Goal: Task Accomplishment & Management: Manage account settings

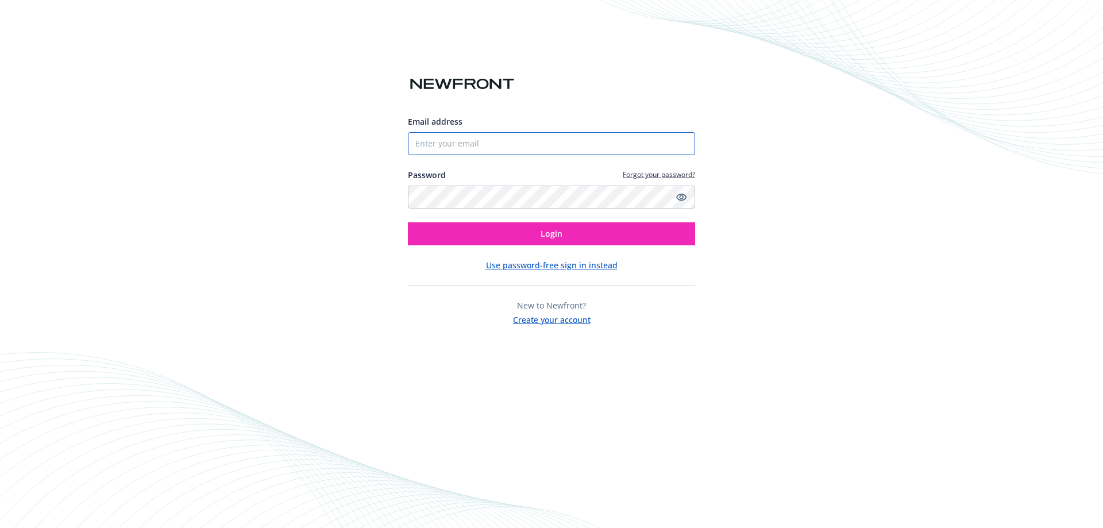
click at [465, 140] on input "Email address" at bounding box center [551, 143] width 287 height 23
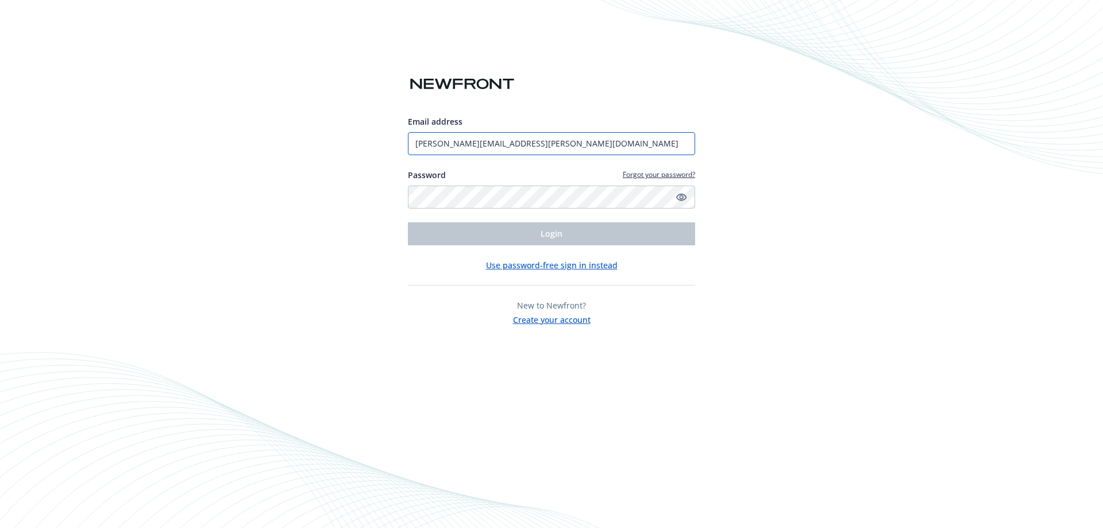
type input "[PERSON_NAME][EMAIL_ADDRESS][PERSON_NAME][DOMAIN_NAME]"
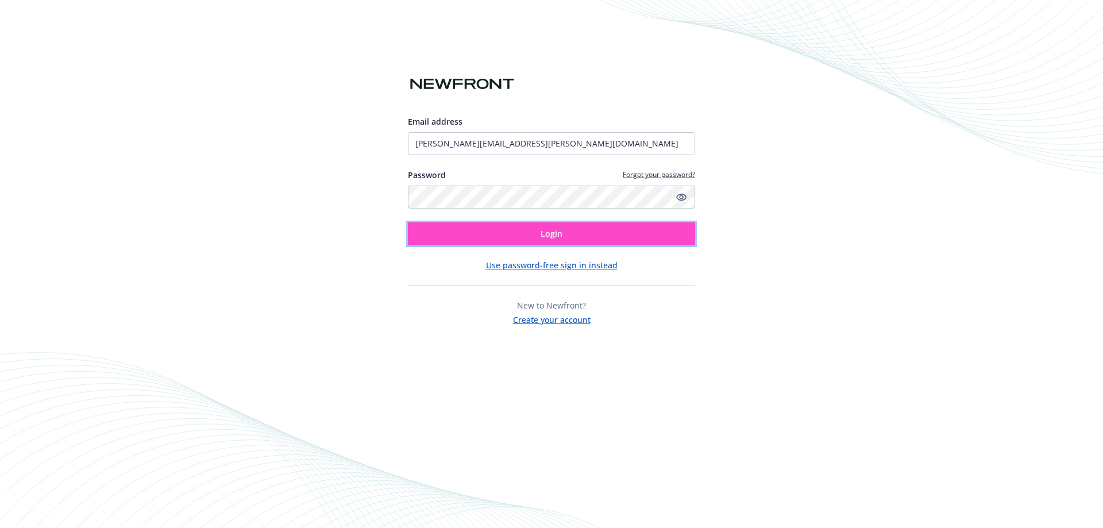
click at [530, 225] on button "Login" at bounding box center [551, 233] width 287 height 23
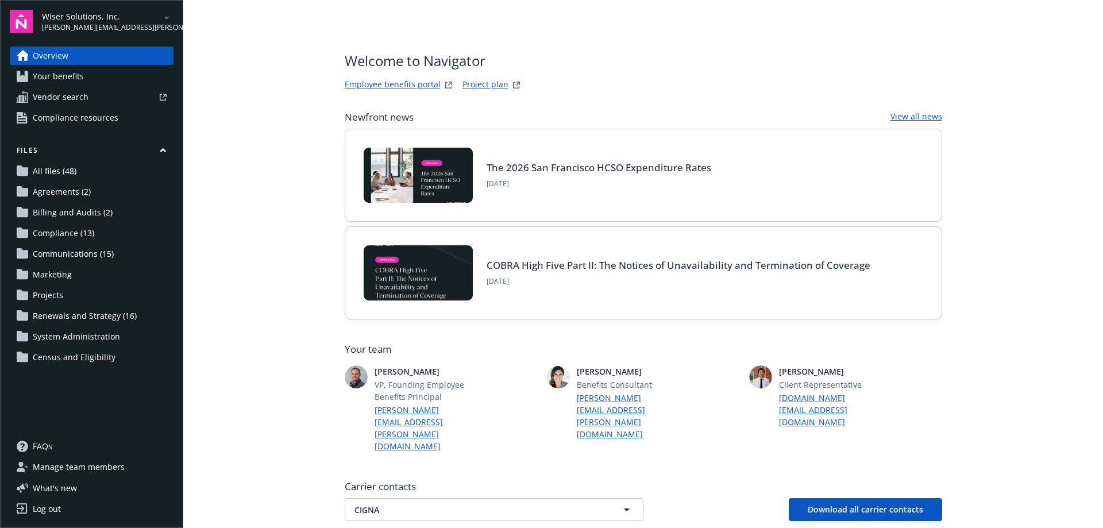
click at [103, 11] on span "Wiser Solutions, Inc." at bounding box center [101, 16] width 118 height 12
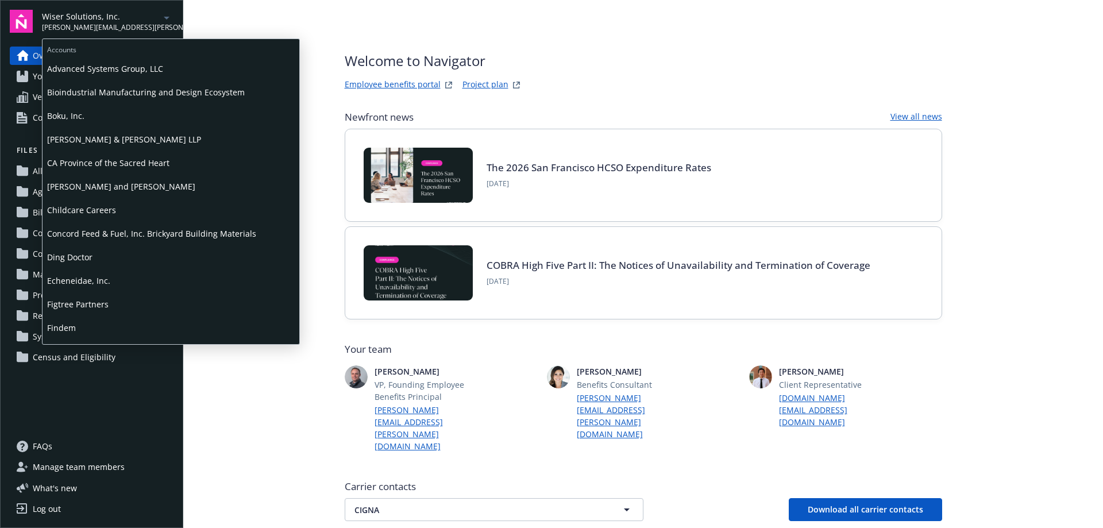
click at [75, 114] on span "Boku, Inc." at bounding box center [171, 116] width 248 height 24
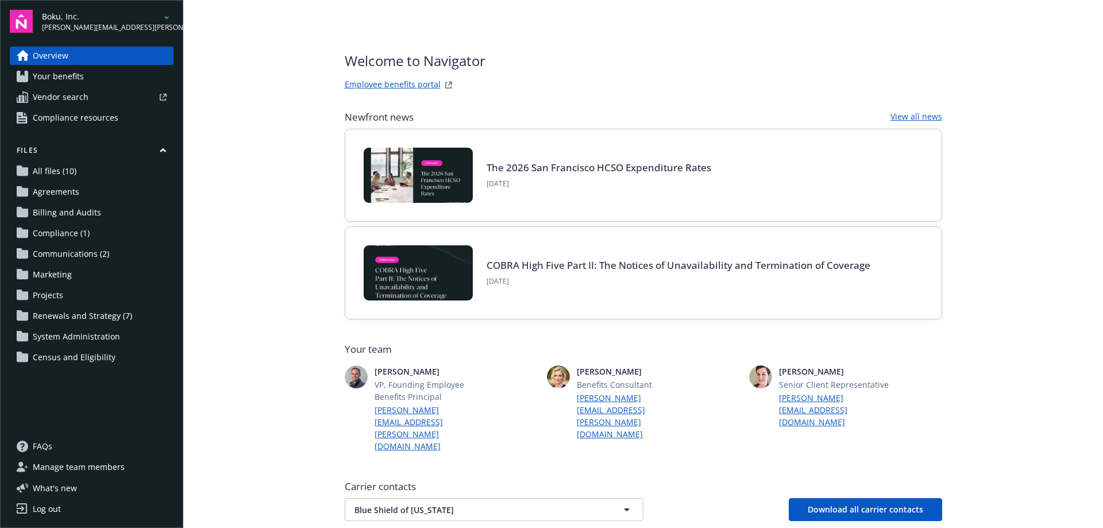
click at [95, 314] on span "Renewals and Strategy (7)" at bounding box center [82, 316] width 99 height 18
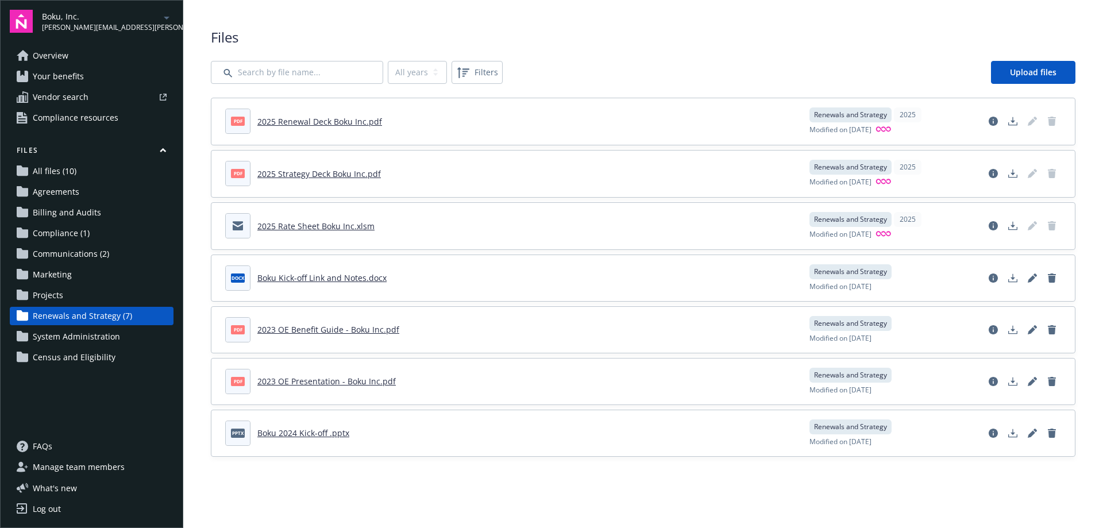
click at [59, 48] on span "Overview" at bounding box center [51, 56] width 36 height 18
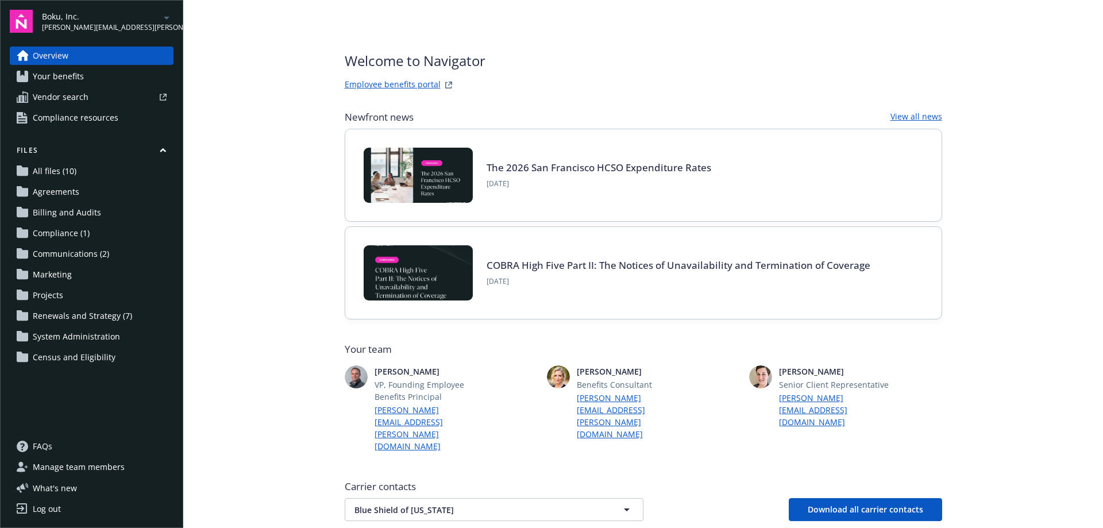
click at [380, 85] on link "Employee benefits portal" at bounding box center [393, 85] width 96 height 14
click at [72, 75] on span "Your benefits" at bounding box center [58, 76] width 51 height 18
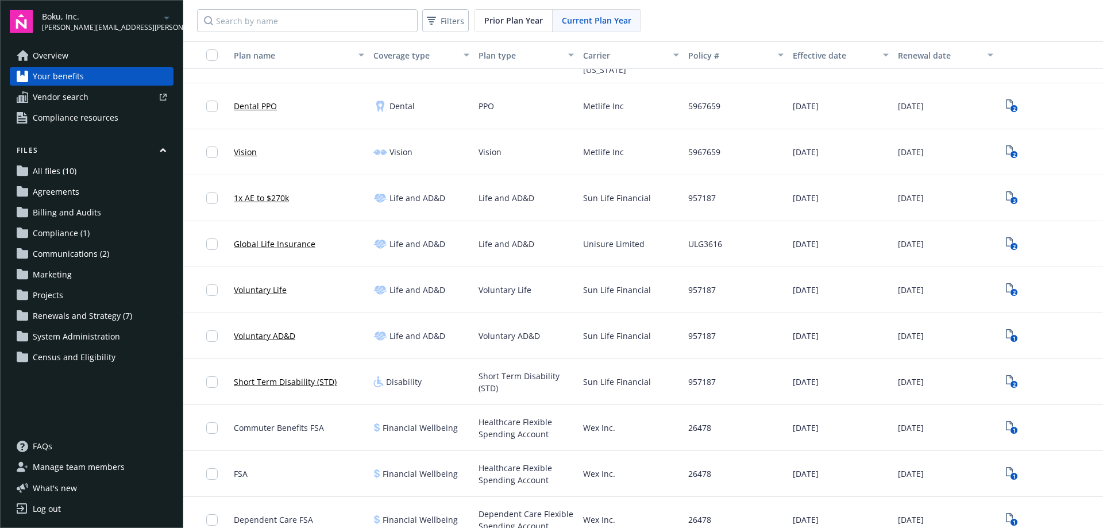
scroll to position [230, 0]
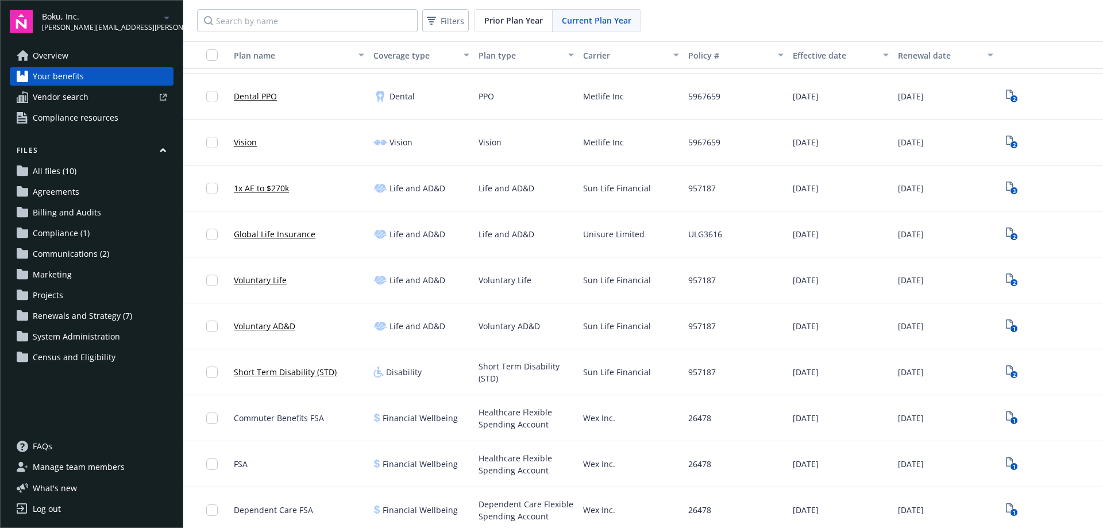
click at [44, 59] on span "Overview" at bounding box center [51, 56] width 36 height 18
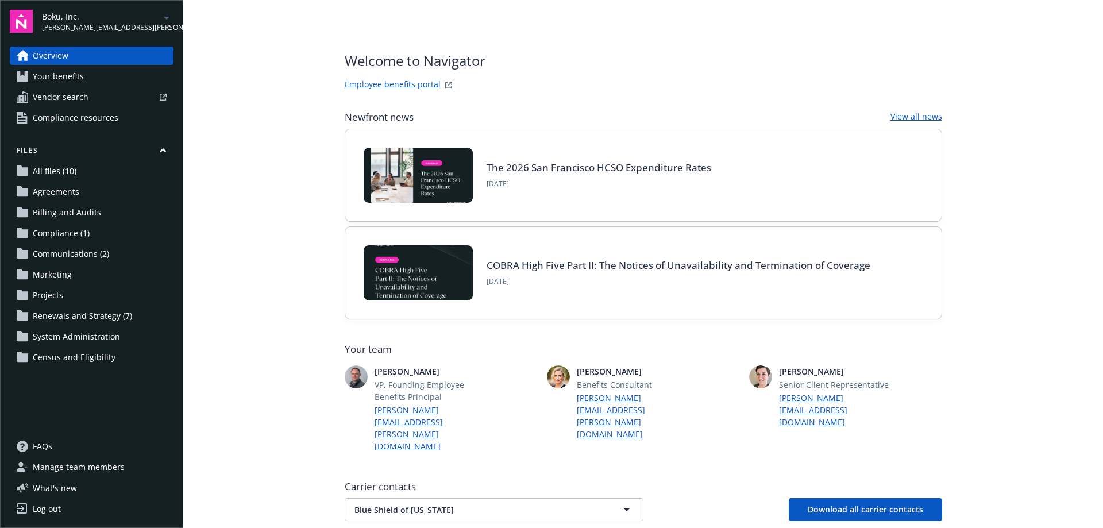
click at [52, 95] on span "Vendor search" at bounding box center [61, 97] width 56 height 18
click at [79, 115] on span "Compliance resources" at bounding box center [76, 118] width 86 height 18
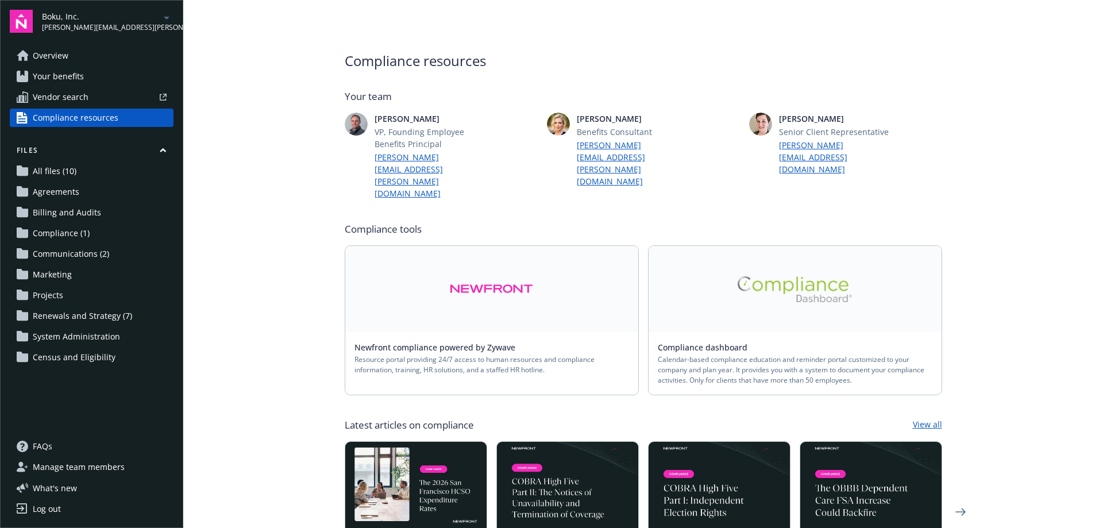
click at [71, 317] on span "Renewals and Strategy (7)" at bounding box center [82, 316] width 99 height 18
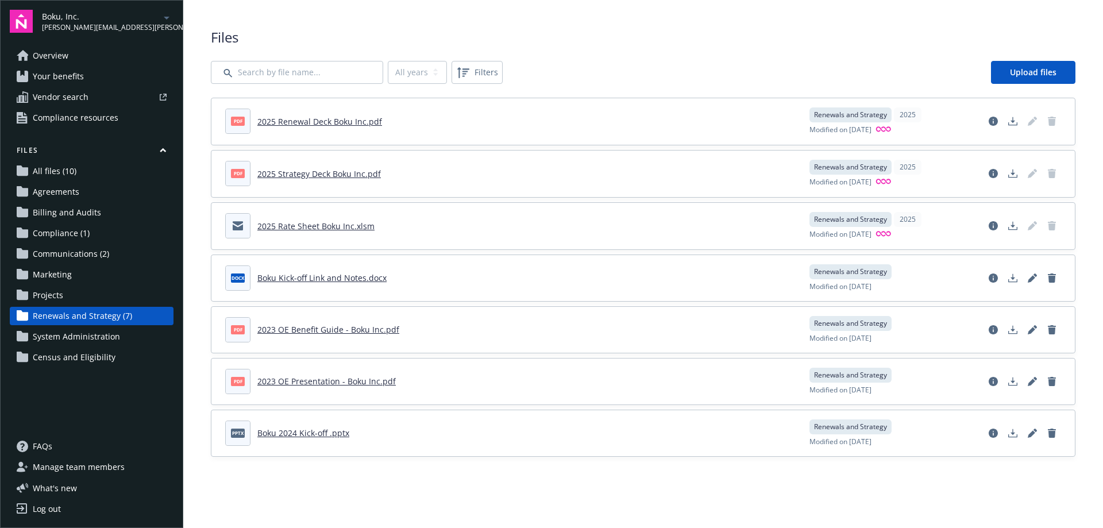
click at [84, 316] on span "Renewals and Strategy (7)" at bounding box center [82, 316] width 99 height 18
click at [1030, 73] on span "Upload files" at bounding box center [1033, 72] width 47 height 11
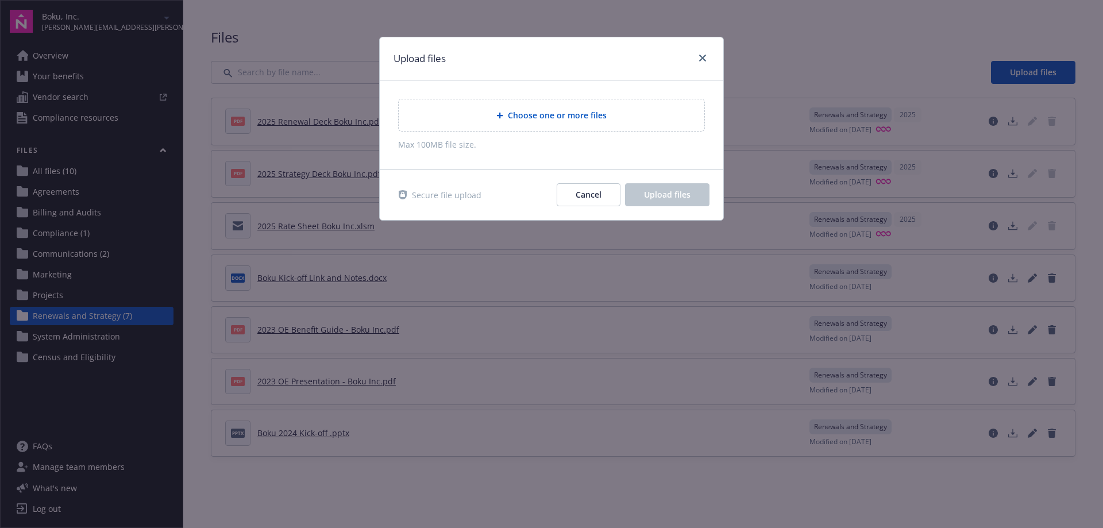
click at [553, 117] on span "Choose one or more files" at bounding box center [557, 115] width 99 height 12
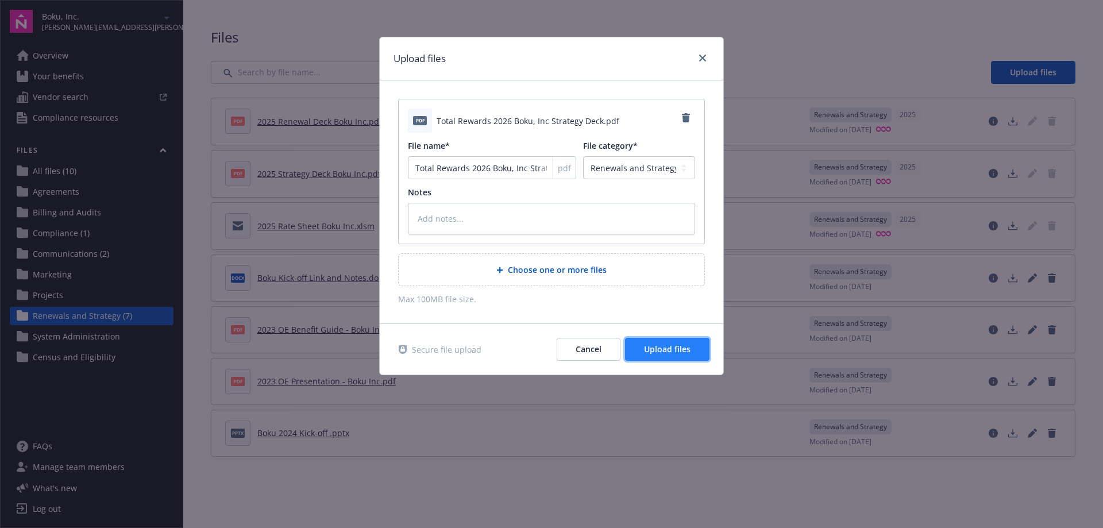
click at [657, 352] on span "Upload files" at bounding box center [667, 349] width 47 height 11
type textarea "x"
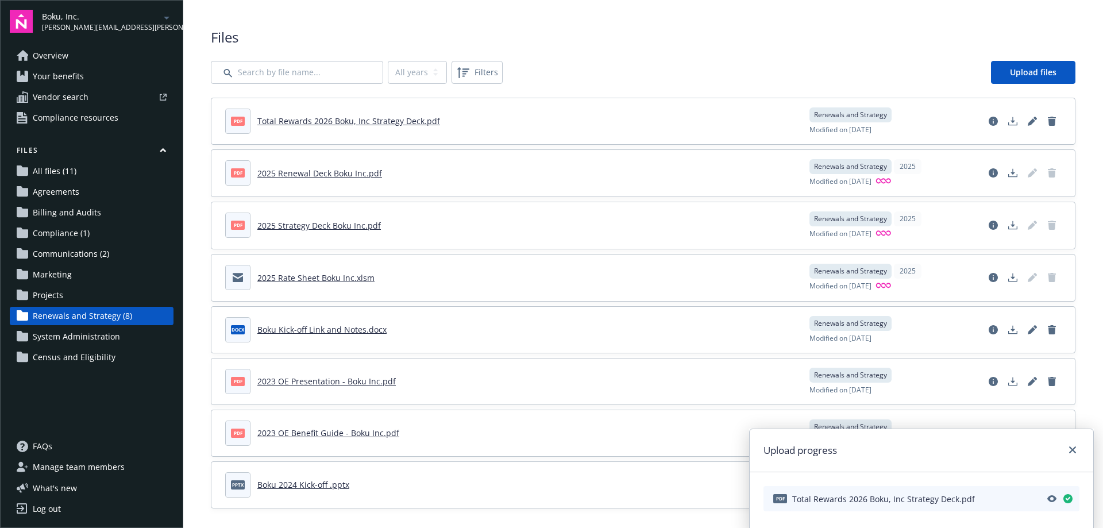
click at [61, 56] on span "Overview" at bounding box center [51, 56] width 36 height 18
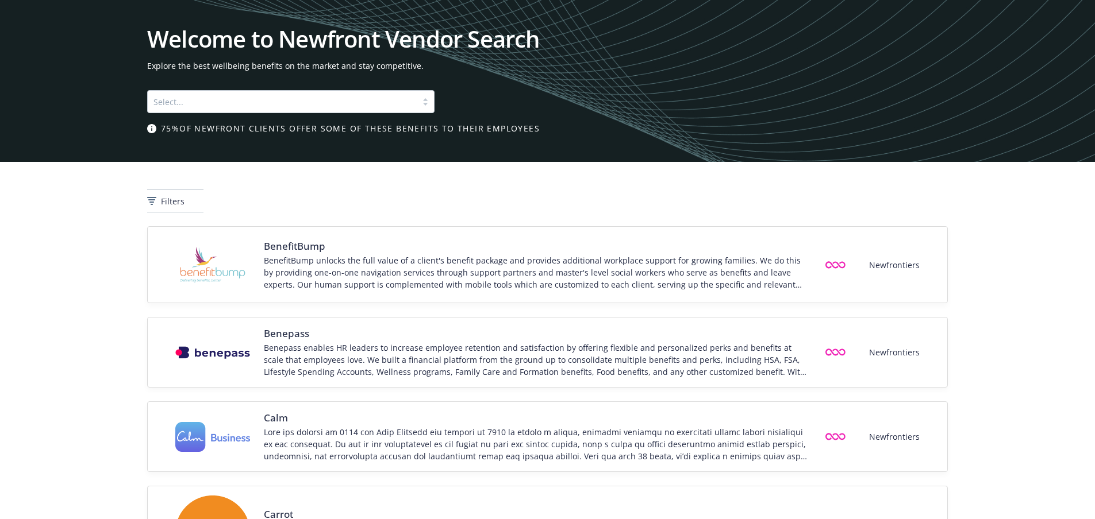
click at [402, 103] on div "Select..." at bounding box center [290, 101] width 287 height 23
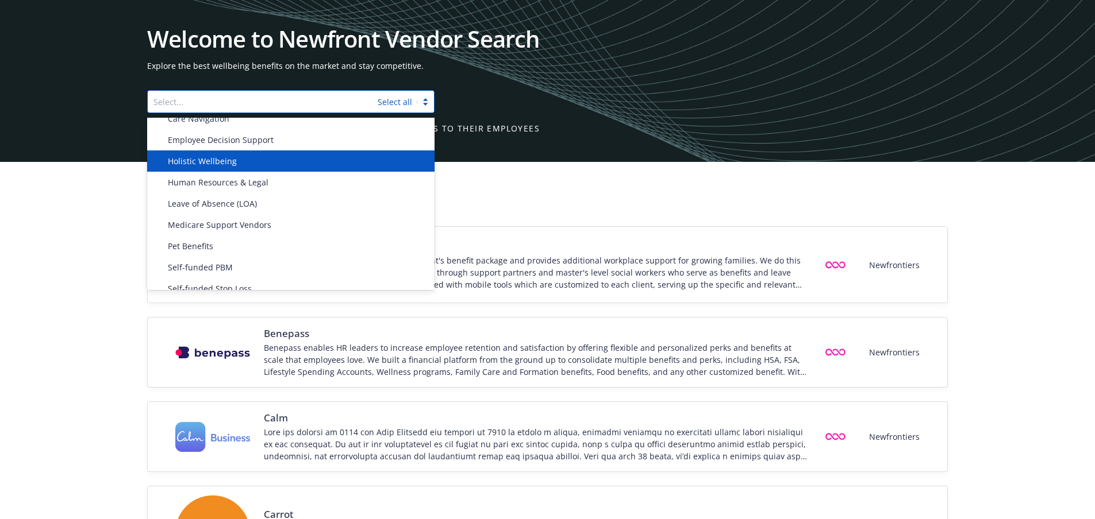
scroll to position [517, 0]
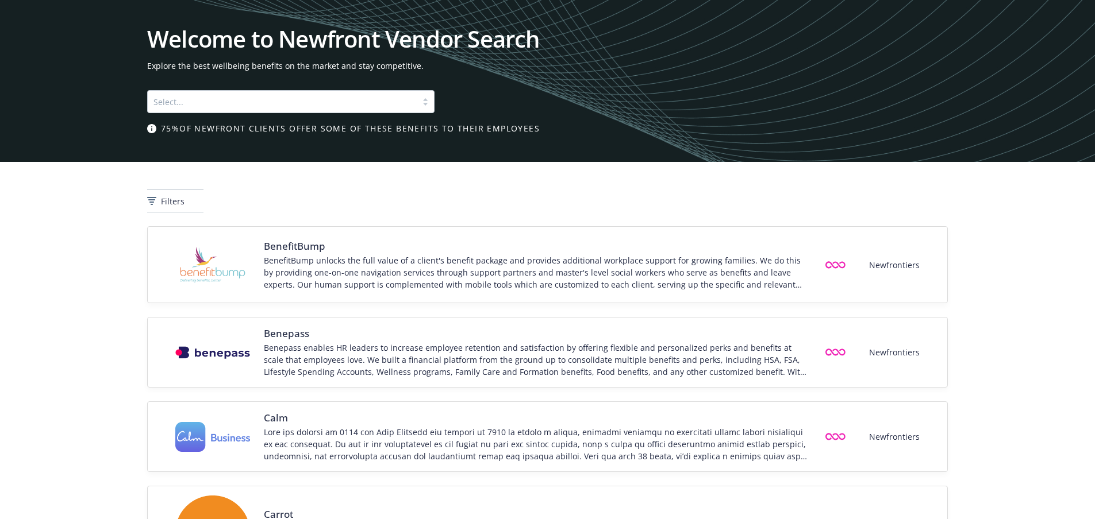
click at [483, 198] on div "Filters" at bounding box center [547, 201] width 800 height 23
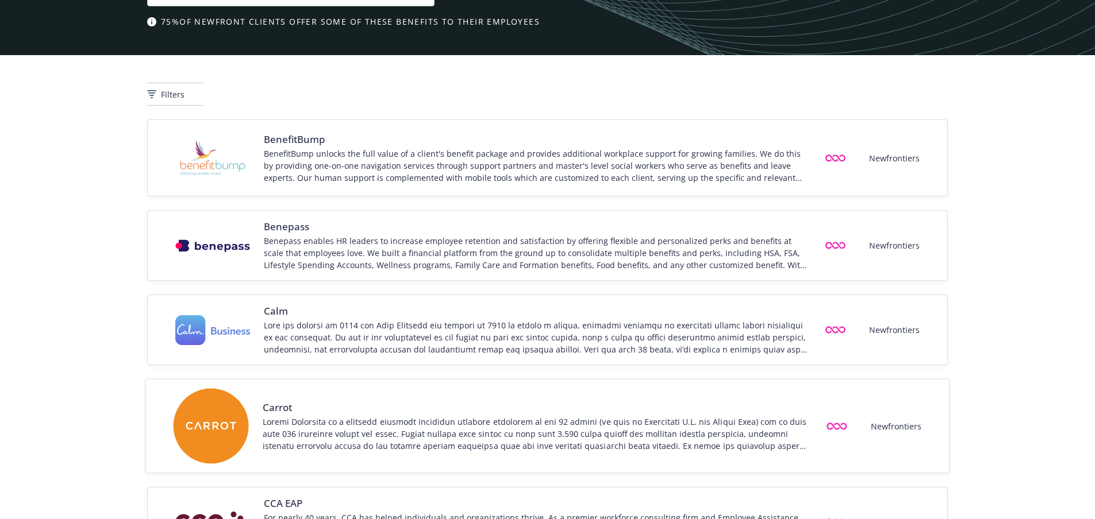
scroll to position [0, 0]
